Goal: Navigation & Orientation: Find specific page/section

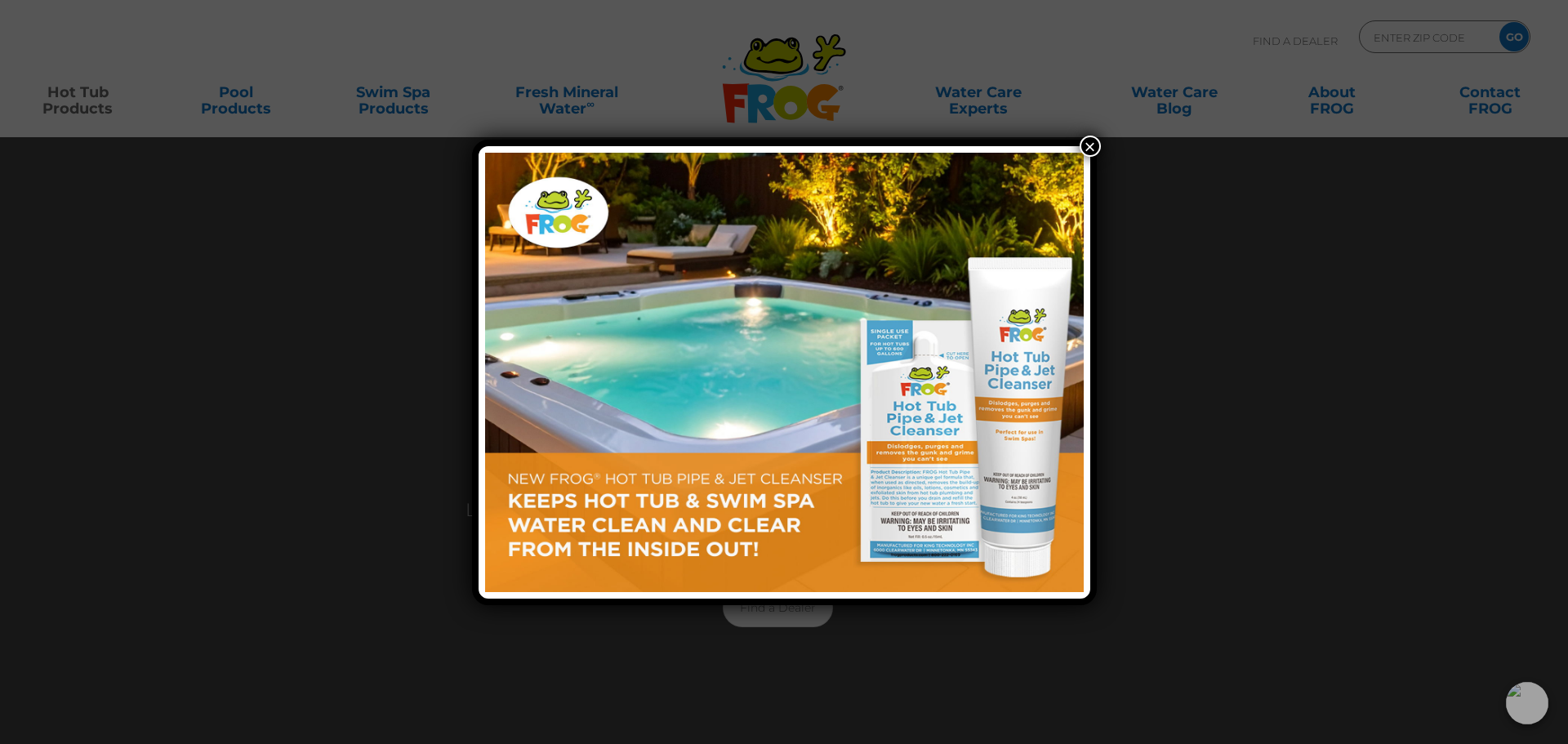
click at [1086, 137] on button "×" at bounding box center [1090, 147] width 22 height 22
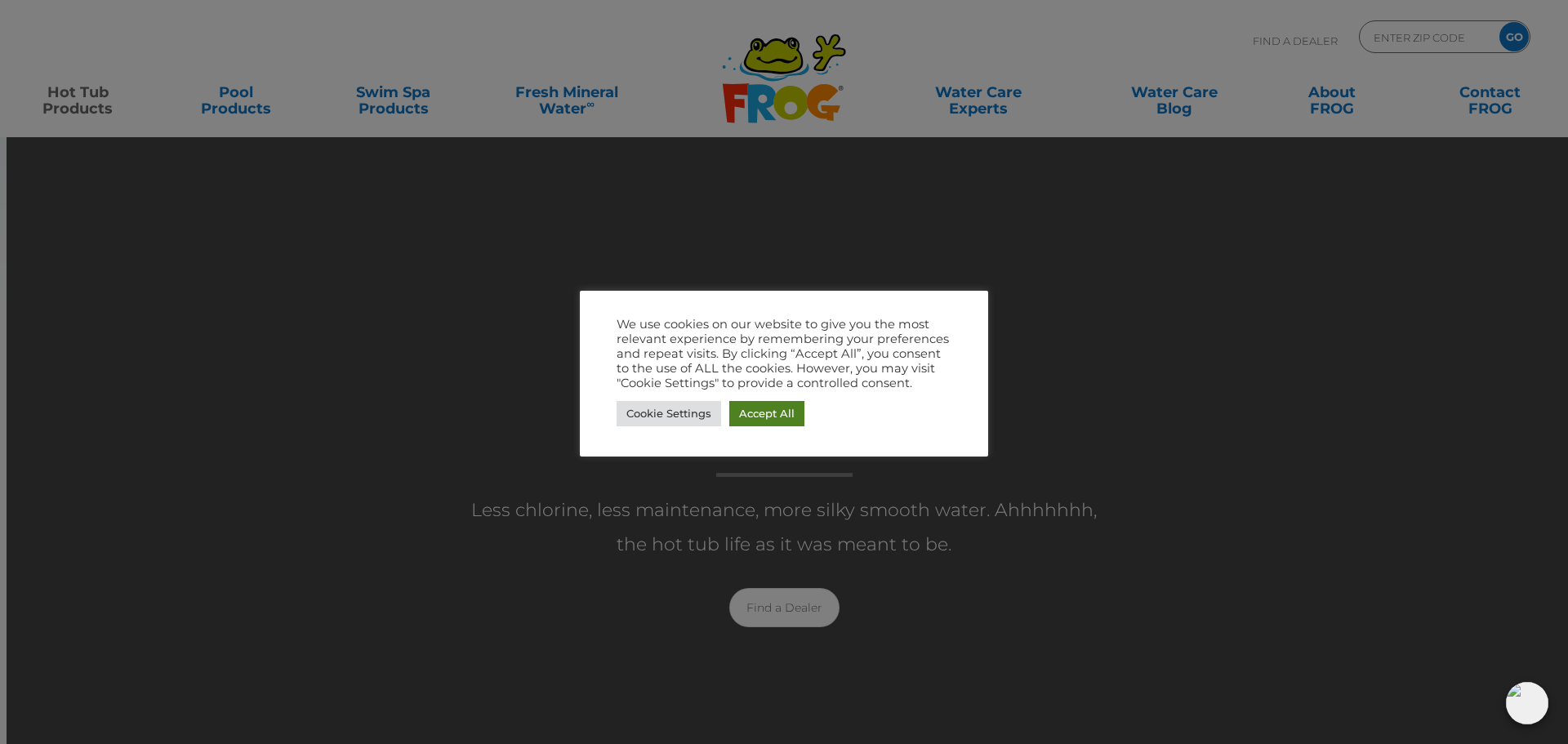
click at [752, 406] on link "Accept All" at bounding box center [766, 414] width 75 height 25
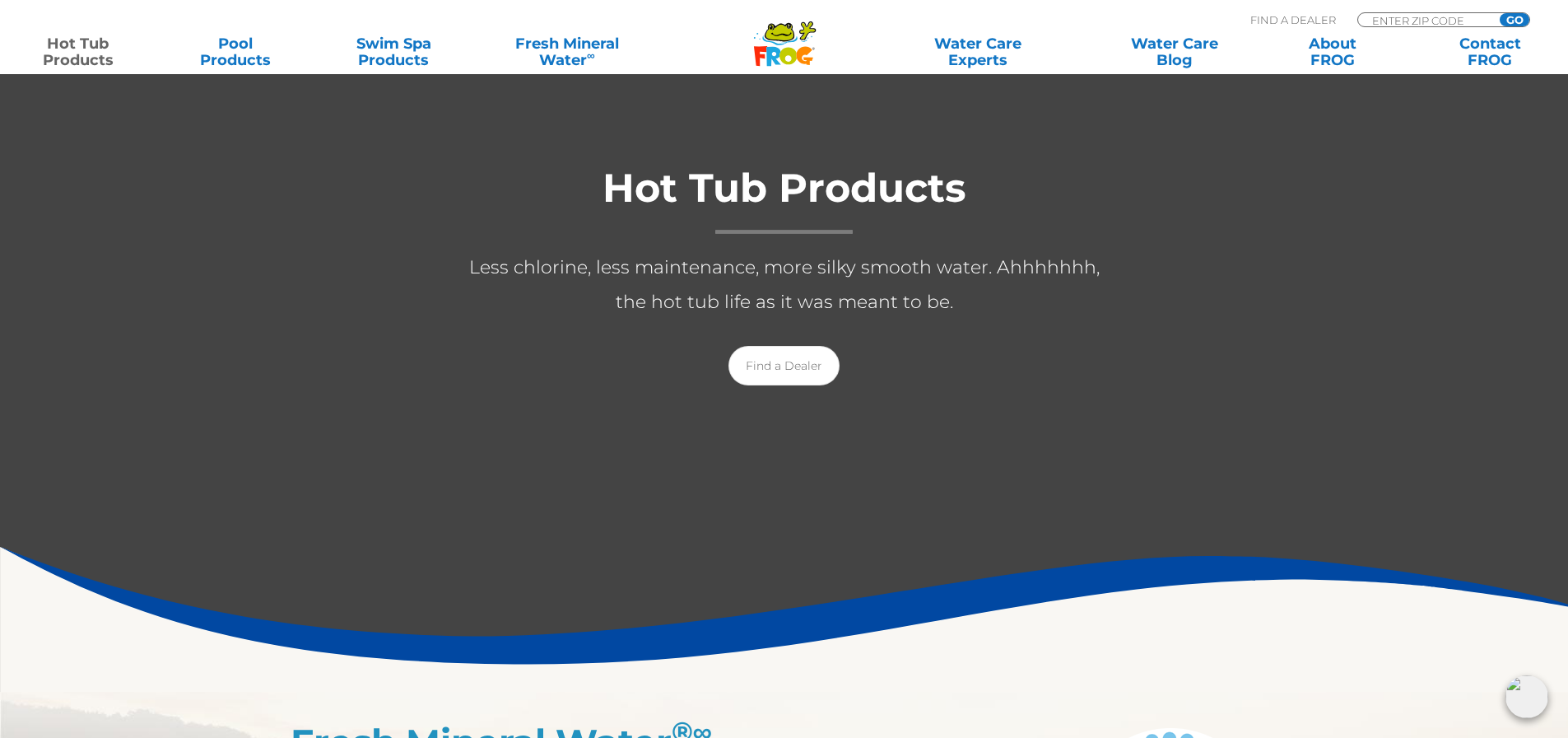
scroll to position [165, 0]
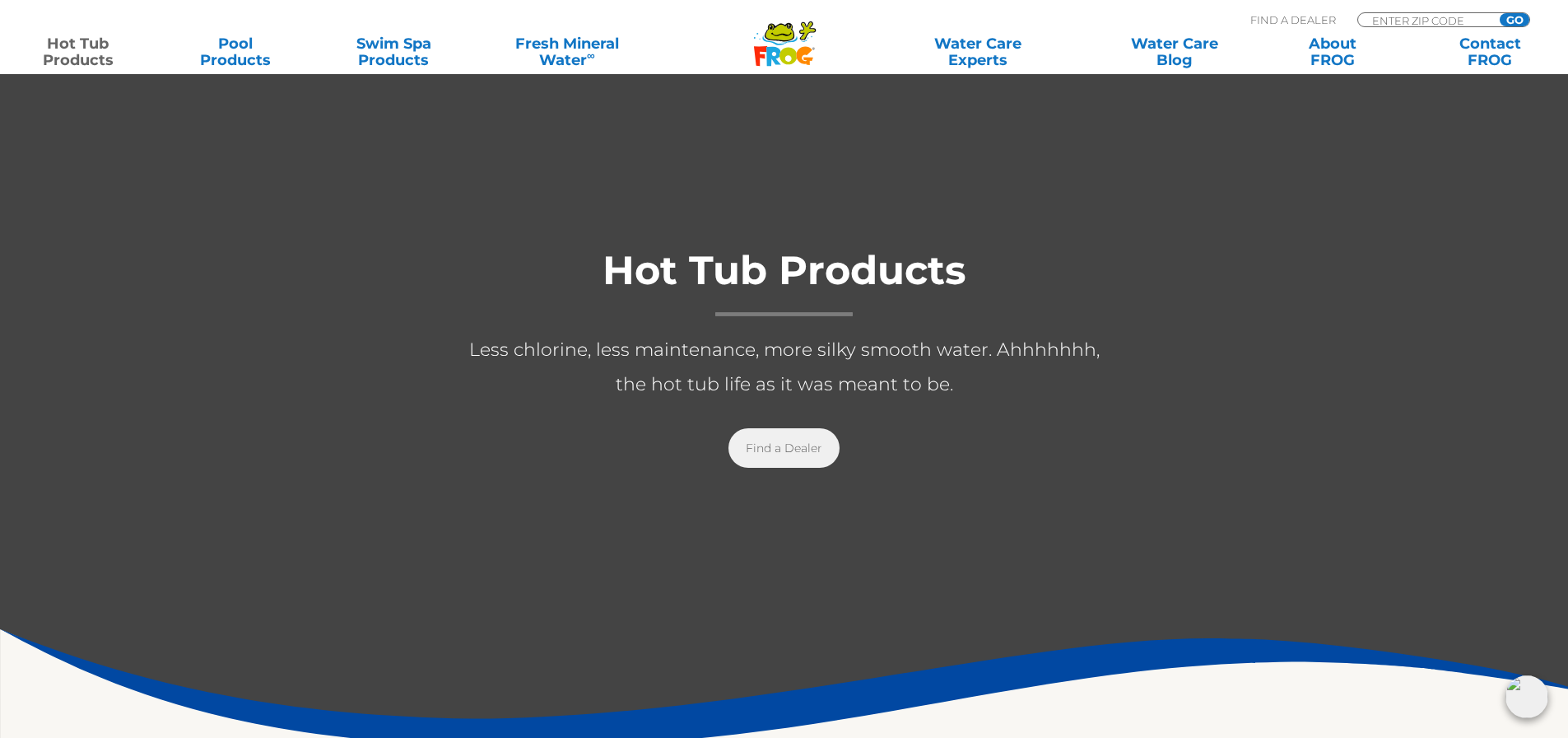
click at [757, 441] on link "Find a Dealer" at bounding box center [783, 447] width 111 height 39
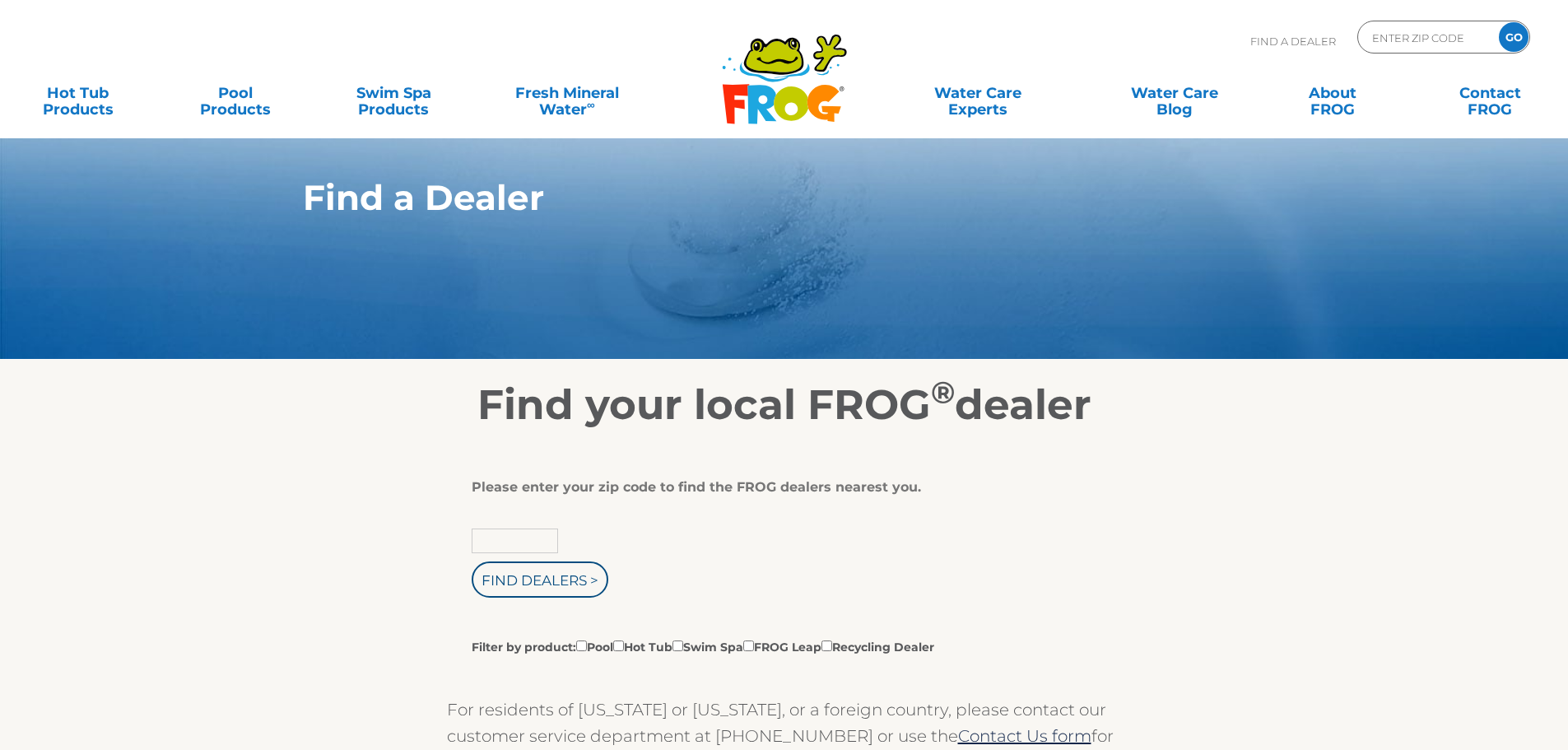
click at [509, 537] on input "text" at bounding box center [515, 540] width 87 height 25
type input "49460"
click at [540, 599] on div "49460 Find Dealers > Filter by product: Pool Hot Tub Swim Spa FROG Leap Recycli…" at bounding box center [778, 591] width 613 height 127
click at [542, 588] on input "Find Dealers >" at bounding box center [540, 580] width 137 height 36
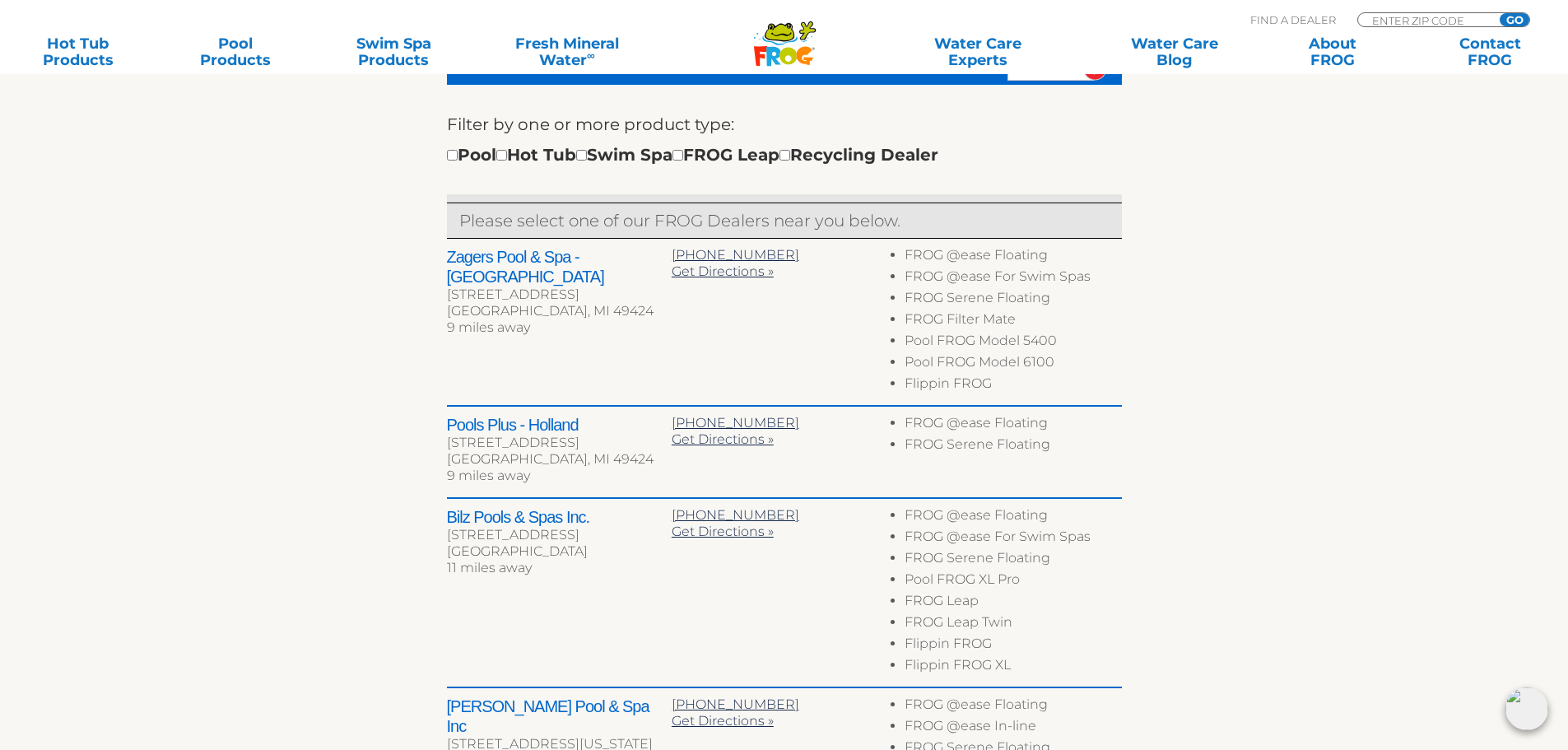
scroll to position [658, 0]
